Goal: Task Accomplishment & Management: Manage account settings

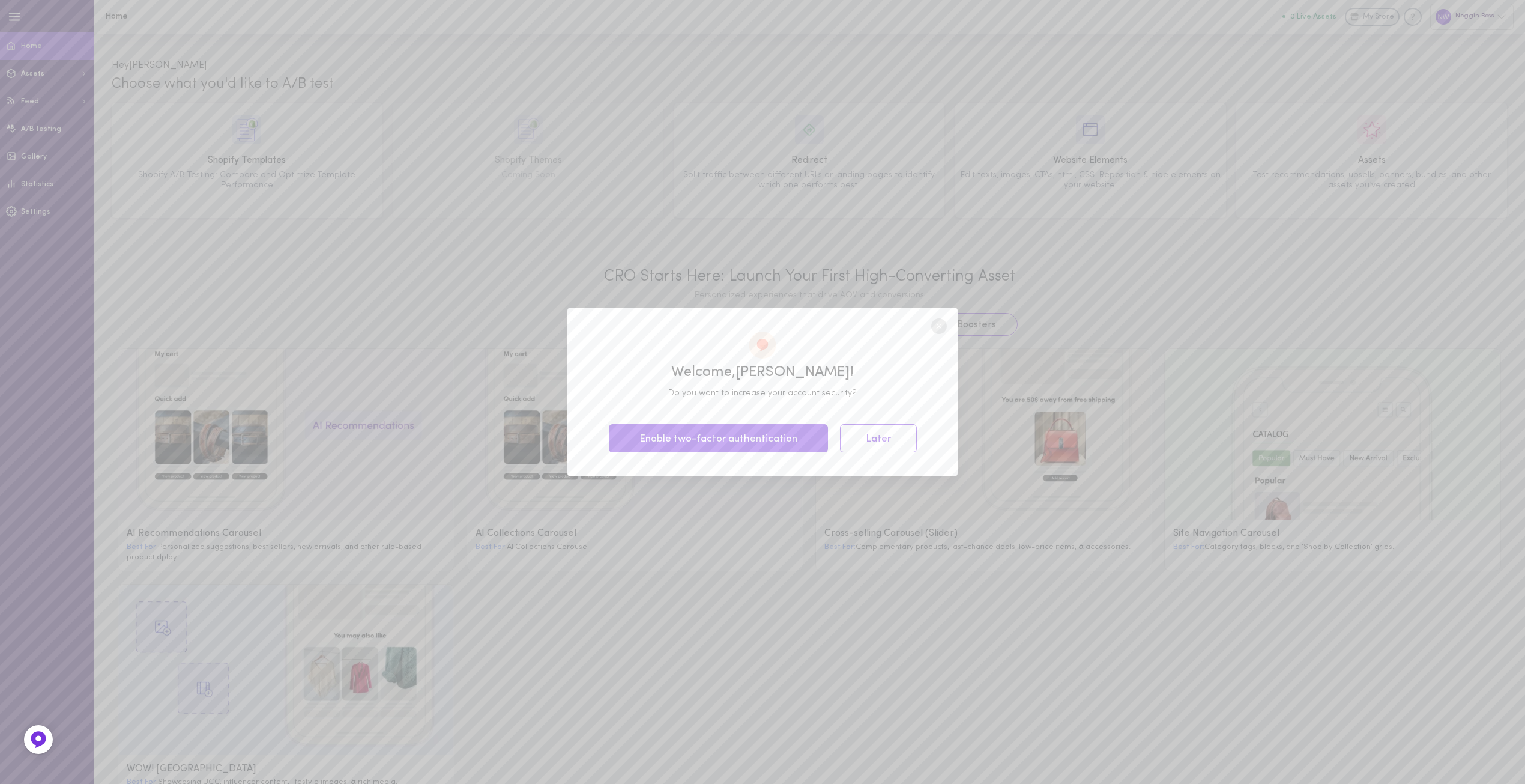
click at [891, 435] on button "Later" at bounding box center [878, 438] width 77 height 28
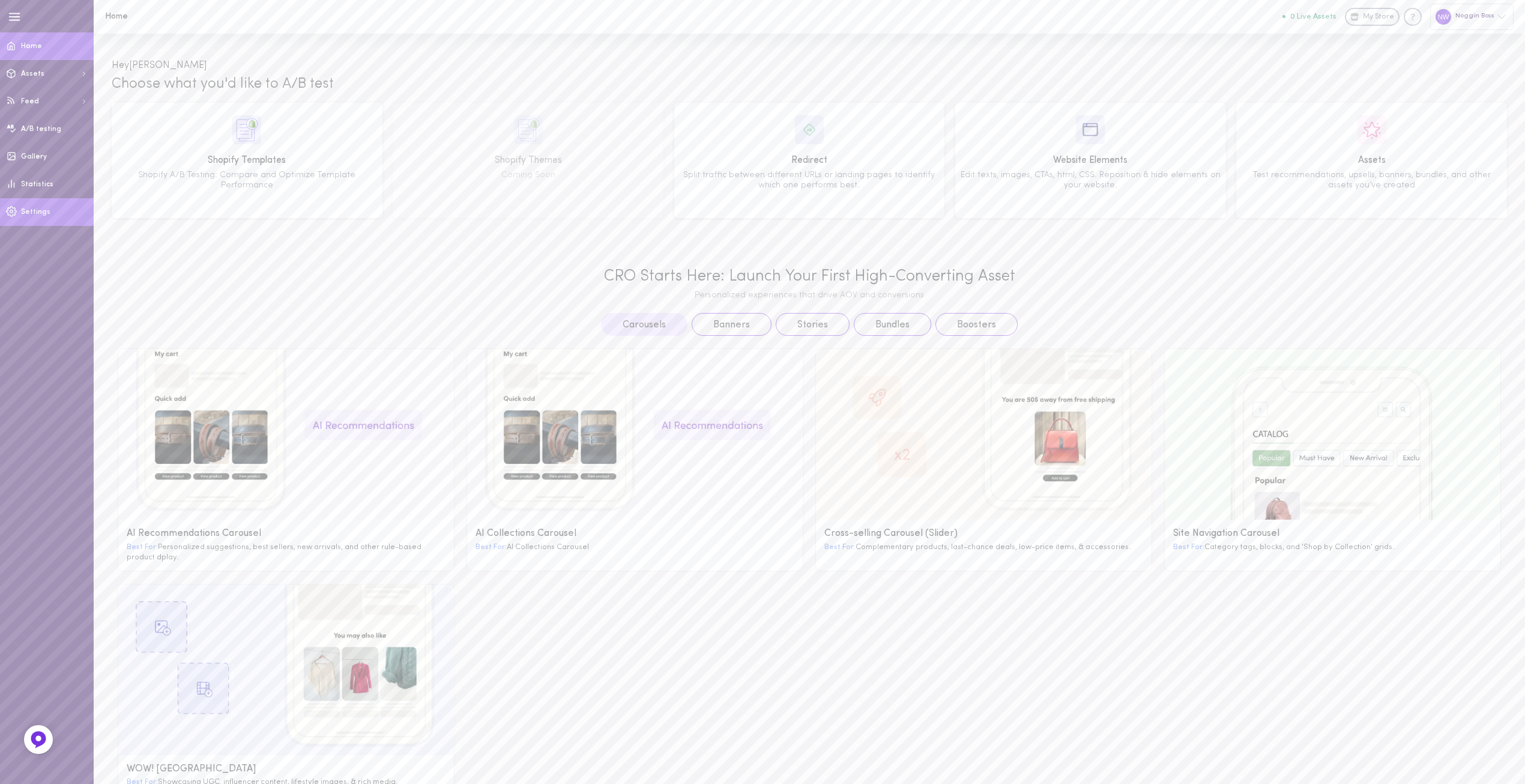
click at [24, 214] on span "Settings" at bounding box center [35, 212] width 29 height 7
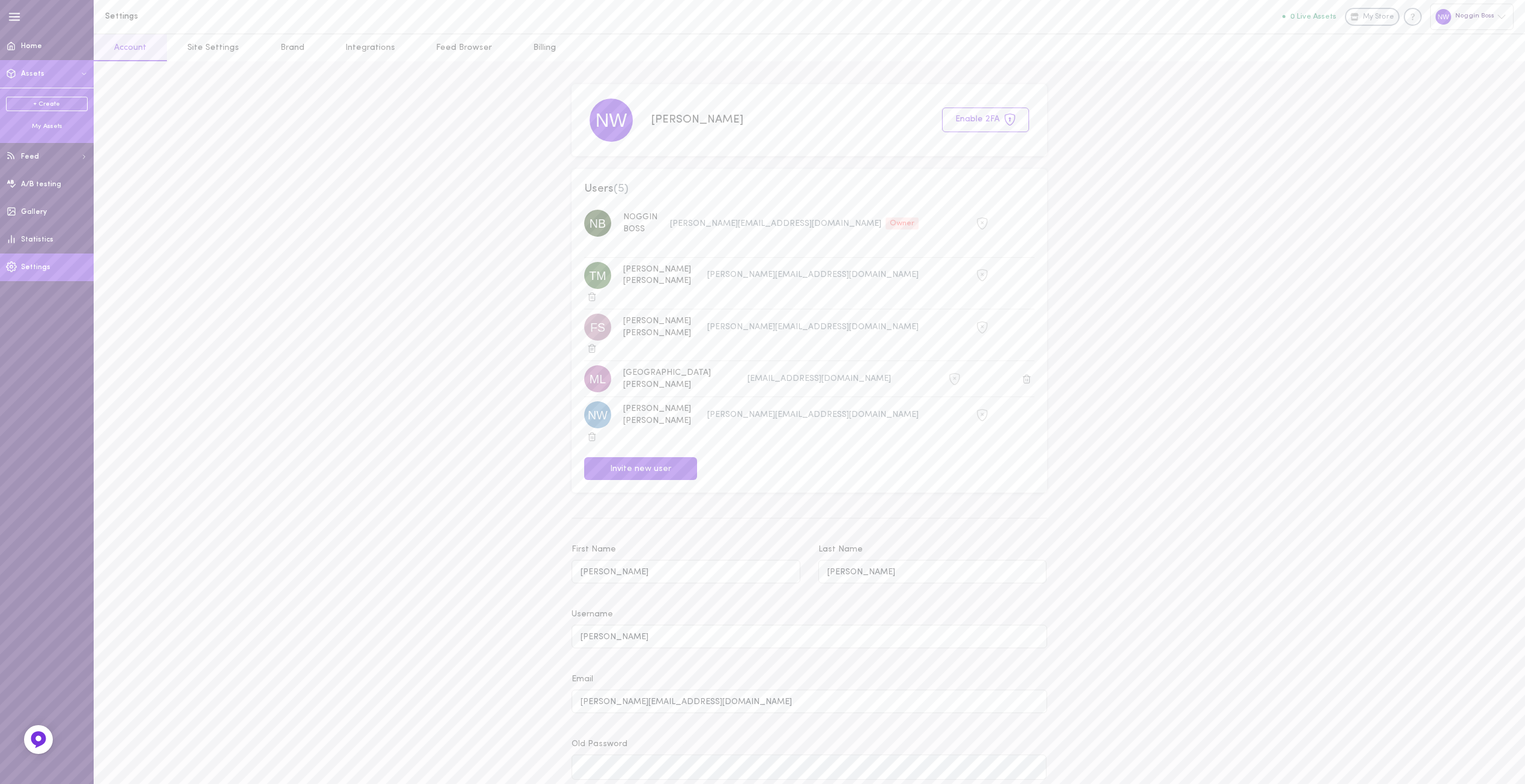
click at [32, 78] on button "Assets" at bounding box center [46, 74] width 94 height 28
click at [32, 78] on span "Assets" at bounding box center [33, 73] width 24 height 7
click at [269, 179] on div "Settings 0 Live Assets My Store Noggin Boss Account Site Settings Brand Integra…" at bounding box center [809, 615] width 1431 height 1230
click at [374, 54] on link "Integrations" at bounding box center [370, 47] width 91 height 27
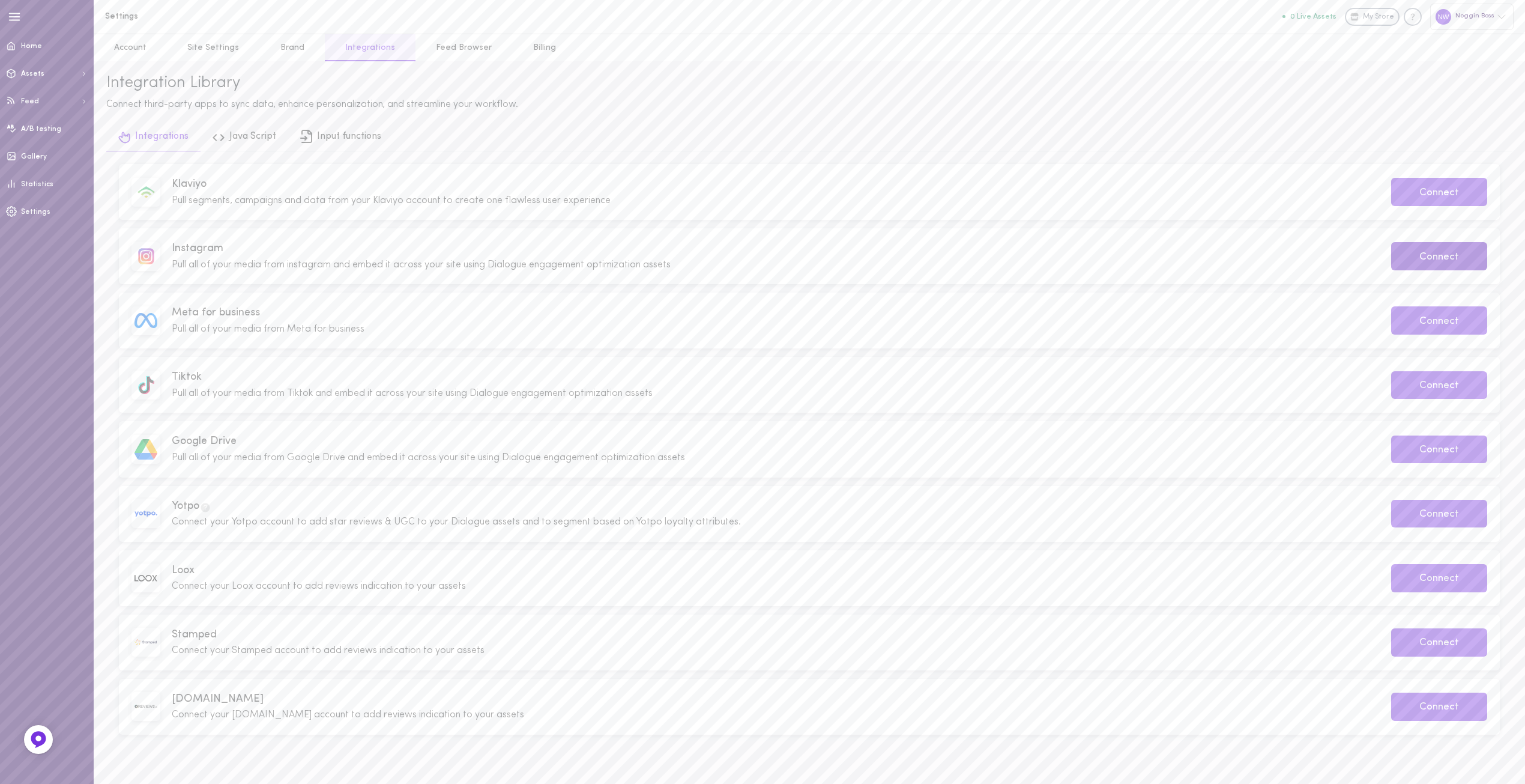
click at [1438, 252] on button "Connect" at bounding box center [1439, 256] width 96 height 28
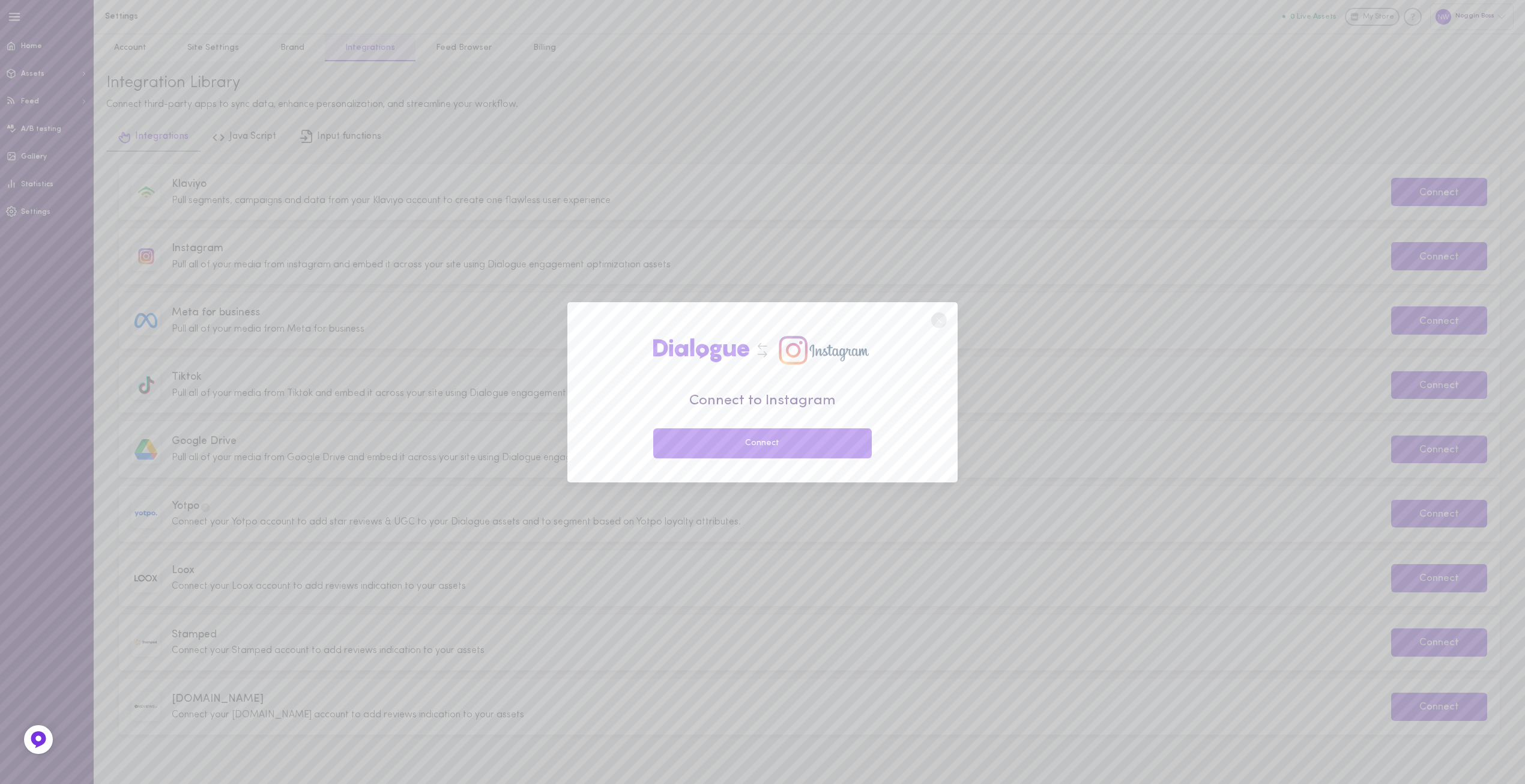
click at [769, 445] on button "Connect" at bounding box center [762, 443] width 218 height 30
